Goal: Information Seeking & Learning: Find contact information

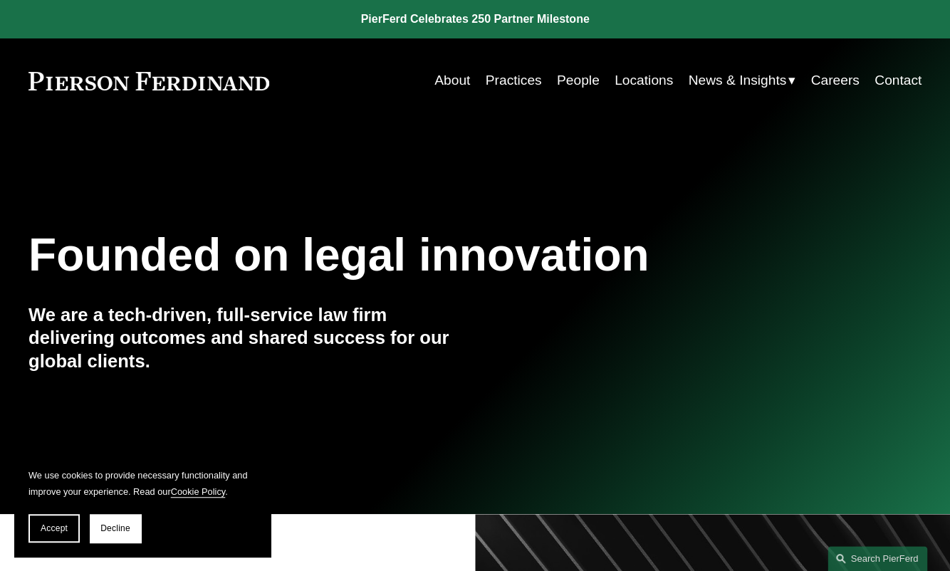
click at [521, 83] on link "Practices" at bounding box center [514, 80] width 56 height 27
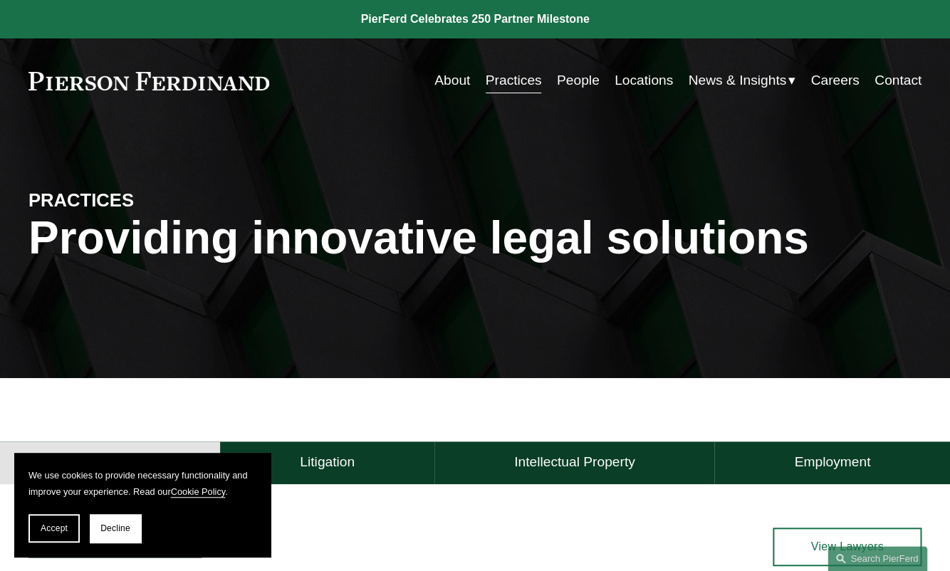
click at [561, 76] on link "People" at bounding box center [578, 80] width 43 height 27
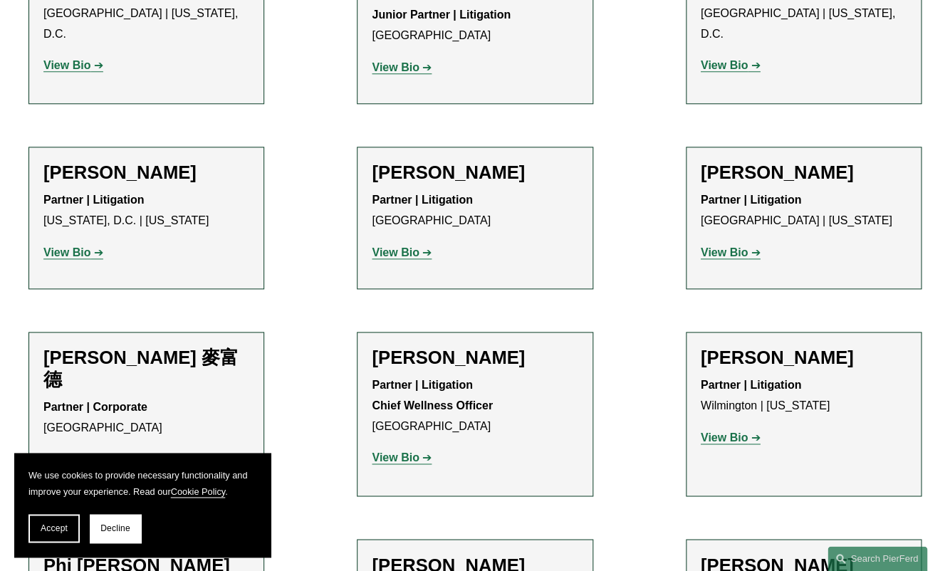
scroll to position [11748, 0]
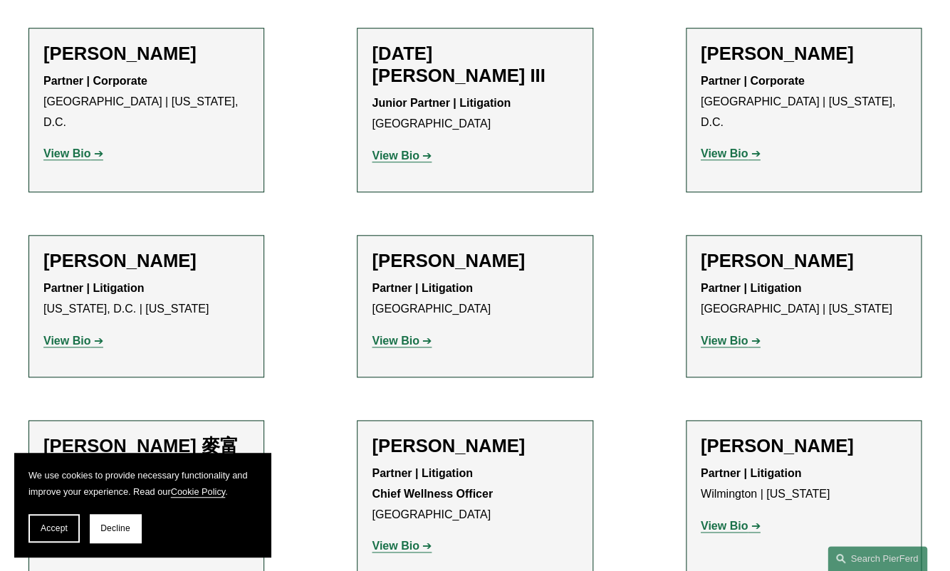
click at [402, 540] on strong "View Bio" at bounding box center [395, 546] width 47 height 12
